Goal: Task Accomplishment & Management: Use online tool/utility

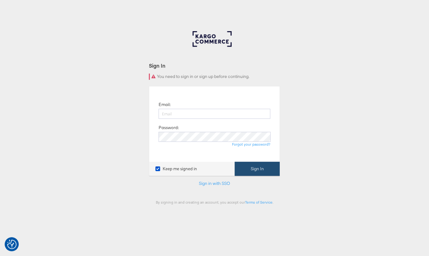
type input "niall.kavanagh@kargo.com"
click at [257, 165] on button "Sign In" at bounding box center [257, 169] width 45 height 14
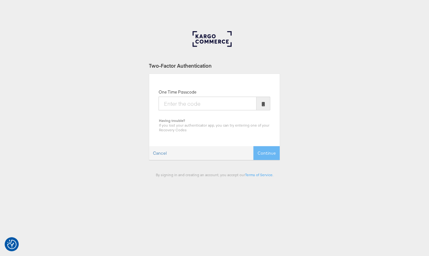
click at [188, 108] on input "One Time Passcode" at bounding box center [208, 104] width 98 height 14
type input "205549"
click at [253, 146] on button "Continue" at bounding box center [266, 153] width 26 height 14
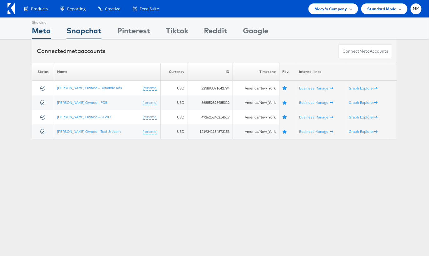
click at [70, 34] on div "Snapchat" at bounding box center [83, 32] width 35 height 14
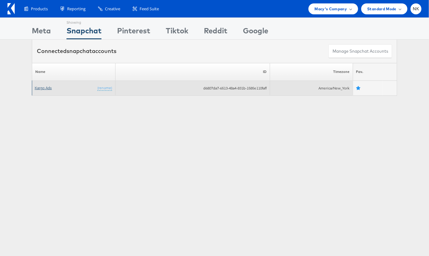
click at [43, 88] on link "Kargo Ads" at bounding box center [43, 88] width 17 height 5
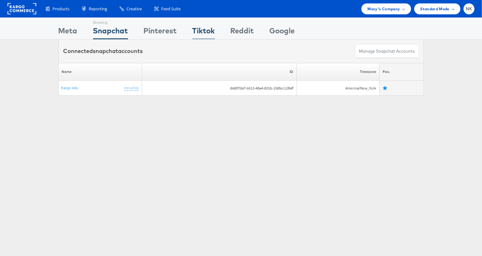
click at [206, 27] on div "Tiktok" at bounding box center [203, 32] width 22 height 14
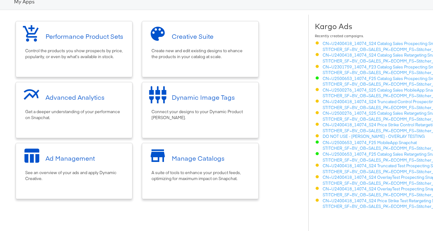
scroll to position [34, 0]
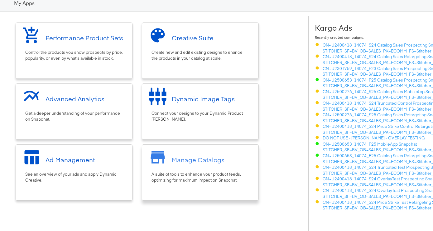
click at [222, 159] on div "Manage Catalogs" at bounding box center [198, 159] width 53 height 9
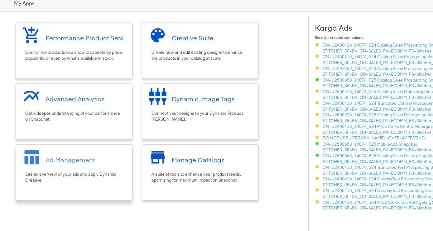
click at [87, 150] on div "Ad Management" at bounding box center [74, 159] width 110 height 23
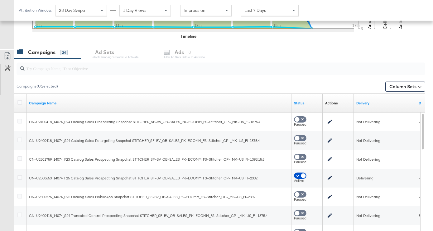
scroll to position [229, 0]
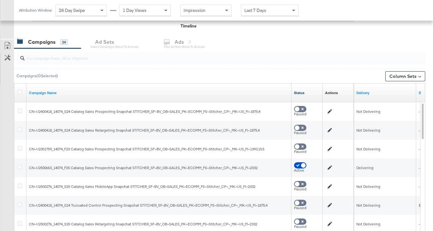
click at [307, 93] on link "Status" at bounding box center [307, 92] width 26 height 5
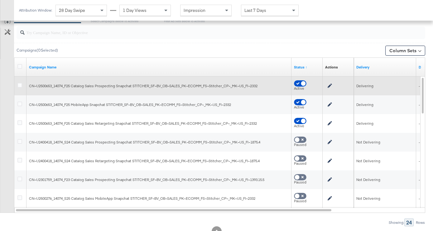
scroll to position [278, 0]
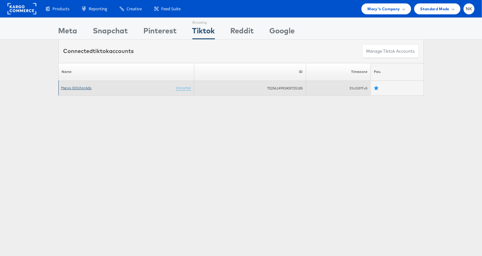
click at [81, 88] on link "Macys StitcherAds" at bounding box center [76, 88] width 31 height 5
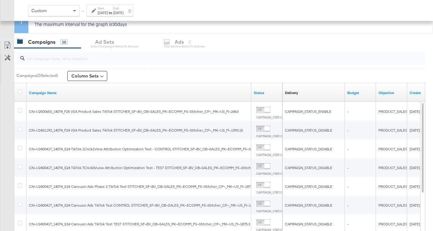
scroll to position [106, 0]
click at [263, 90] on link "Status" at bounding box center [267, 92] width 26 height 5
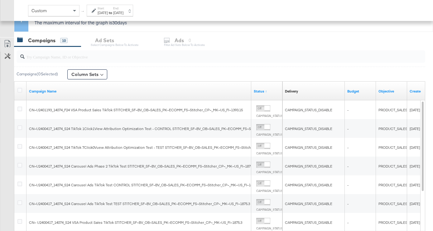
scroll to position [130, 0]
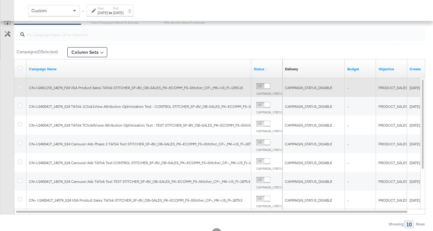
click at [19, 88] on icon at bounding box center [19, 86] width 5 height 5
click at [0, 0] on input "checkbox" at bounding box center [0, 0] width 0 height 0
click at [56, 87] on span "CN~U2401193_14074_F24 VSA Product Sales TikTok STITCHER_SF~BV_OB~SALES_PK~ECOMM…" at bounding box center [136, 87] width 214 height 5
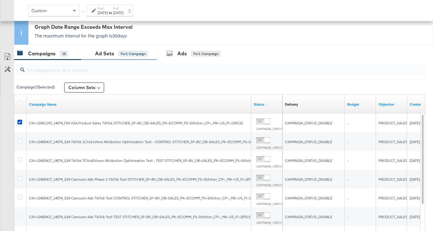
click at [109, 52] on div "Ad Sets" at bounding box center [104, 53] width 19 height 7
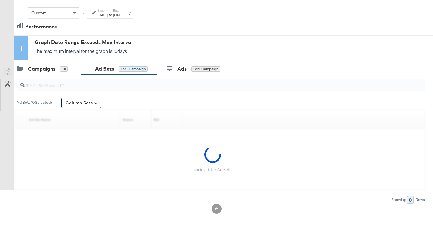
scroll to position [61, 0]
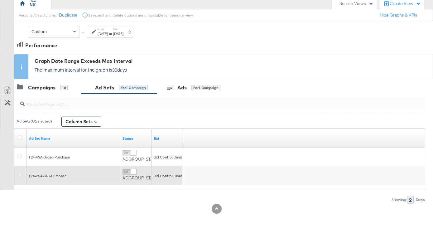
click at [20, 174] on icon at bounding box center [19, 174] width 5 height 5
click at [0, 0] on input "checkbox" at bounding box center [0, 0] width 0 height 0
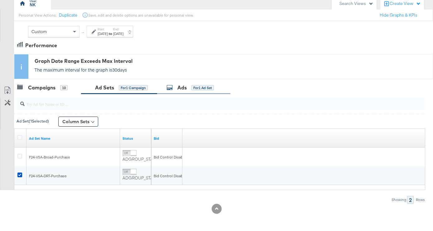
click at [180, 85] on div "Ads" at bounding box center [182, 87] width 9 height 7
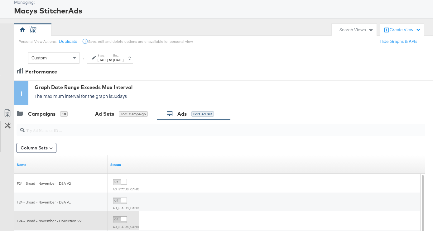
scroll to position [32, 0]
